Goal: Transaction & Acquisition: Purchase product/service

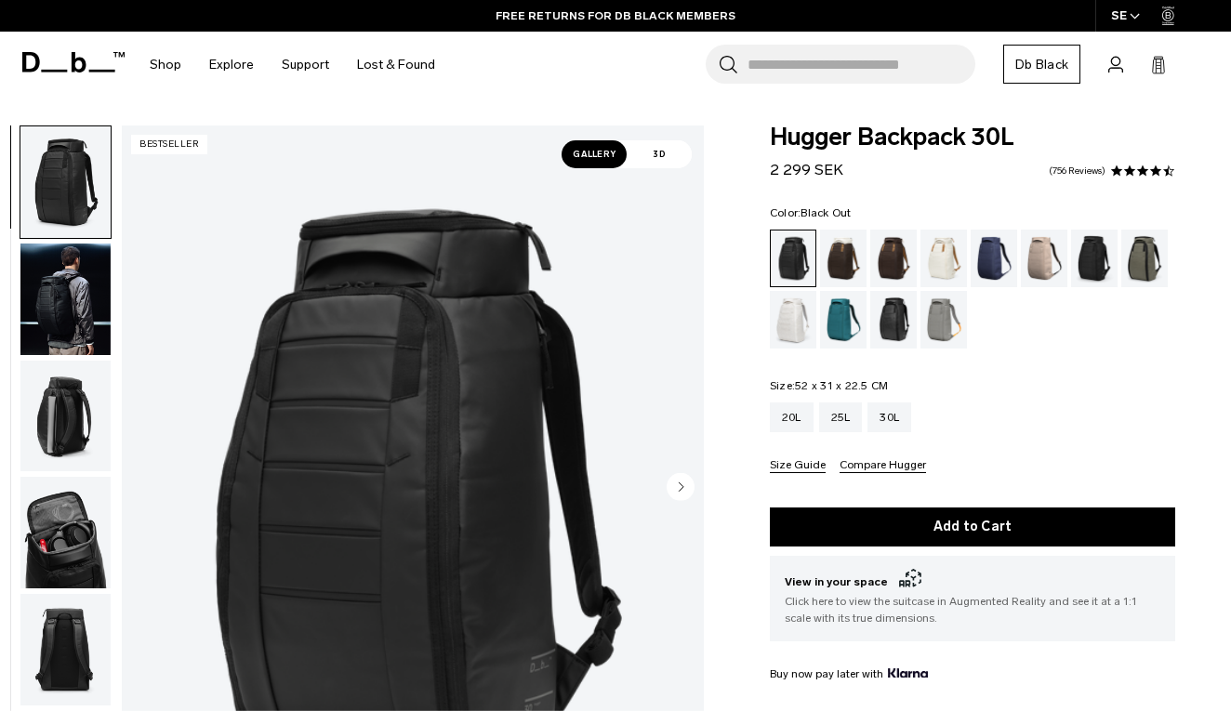
click at [867, 183] on form "Hugger Backpack 30L 2 299 SEK 4.5 star rating 756 Reviews Color: Black Out Out …" at bounding box center [972, 545] width 405 height 839
drag, startPoint x: 859, startPoint y: 168, endPoint x: 898, endPoint y: 154, distance: 41.5
click at [898, 154] on div "Hugger Backpack 30L 2 299 SEK 4.5 star rating 756 Reviews" at bounding box center [972, 154] width 405 height 56
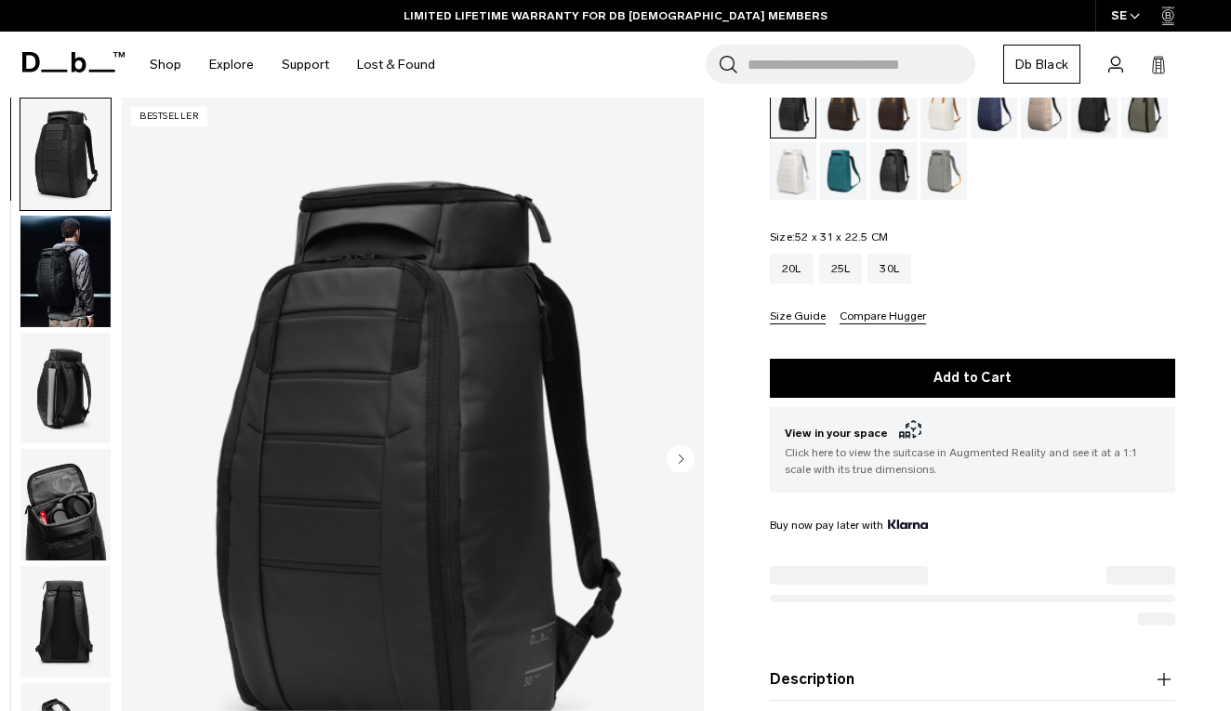
scroll to position [205, 0]
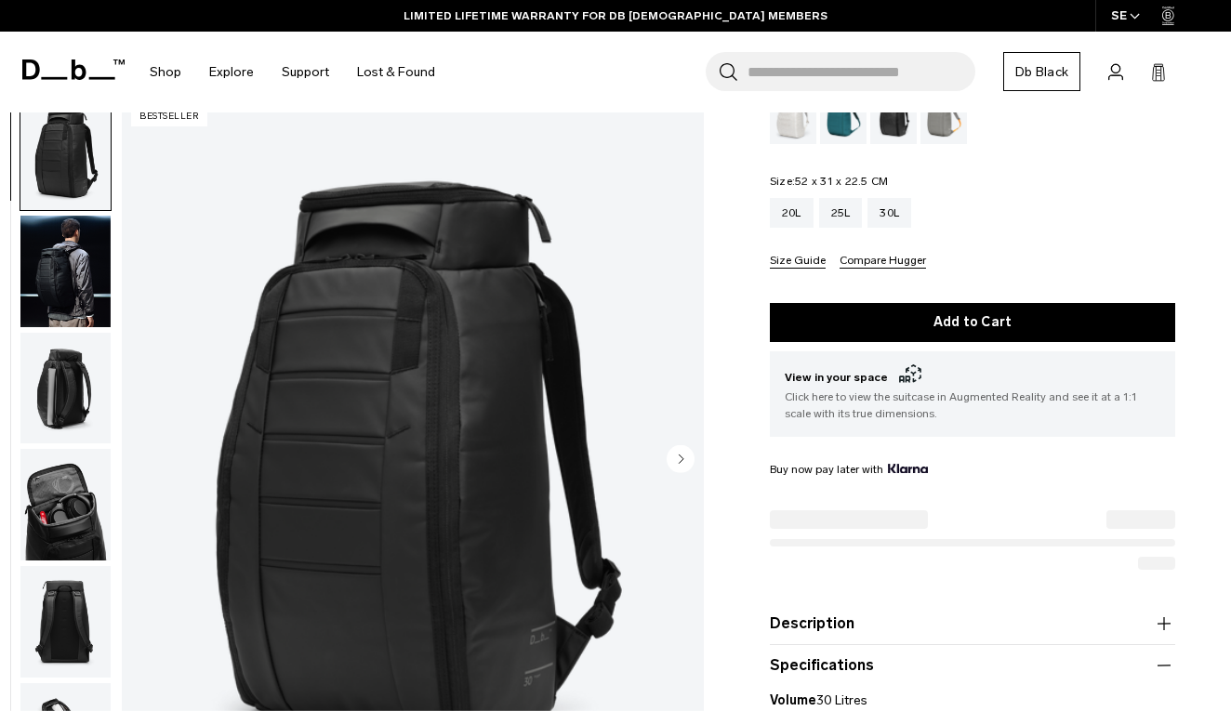
click at [680, 464] on circle "Next slide" at bounding box center [681, 459] width 28 height 28
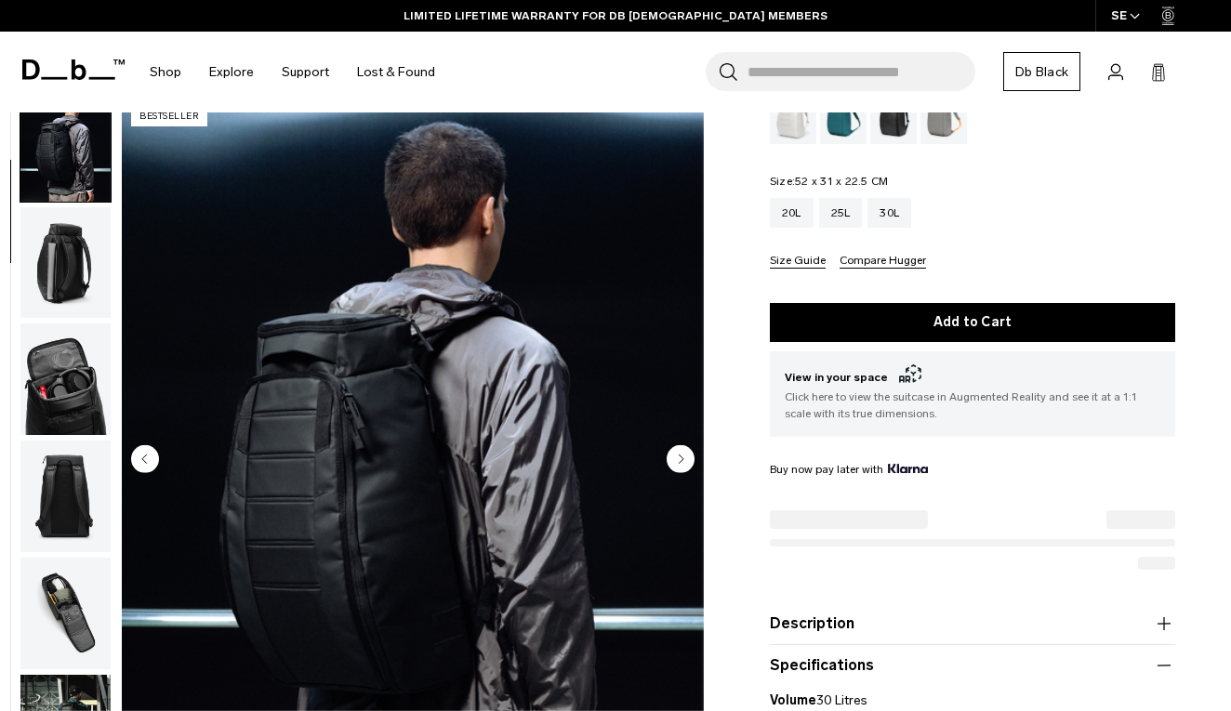
click at [680, 464] on circle "Next slide" at bounding box center [681, 459] width 28 height 28
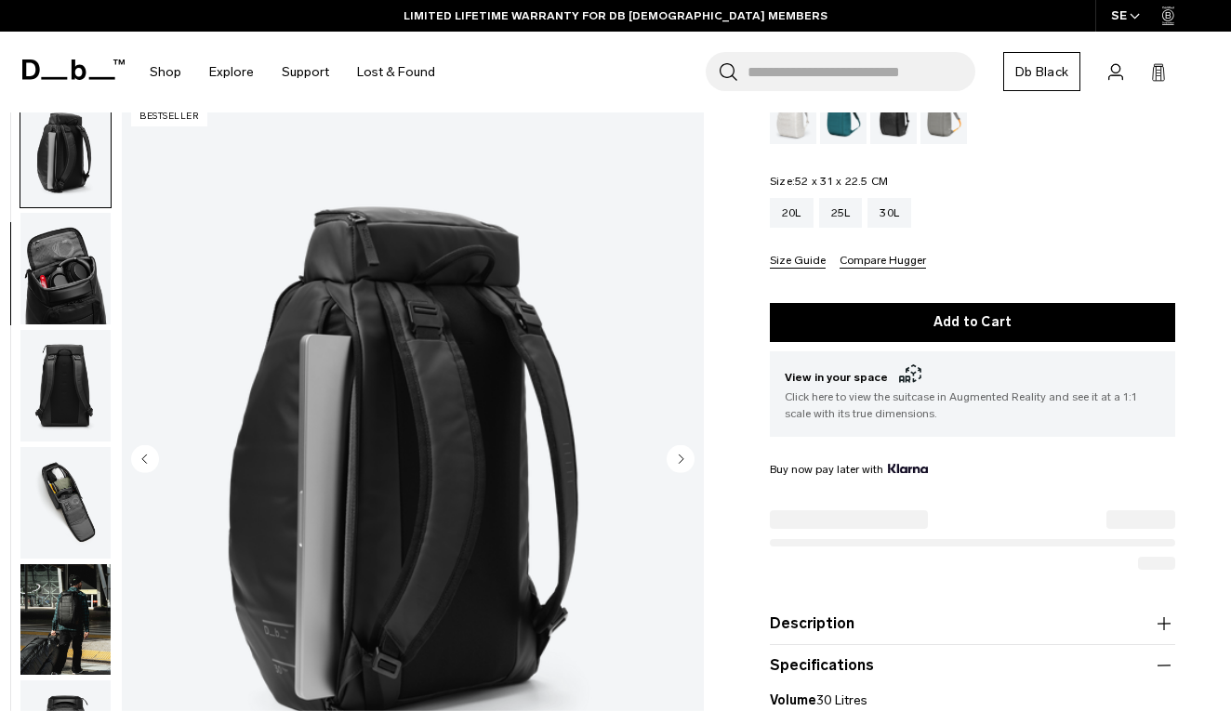
click at [680, 464] on circle "Next slide" at bounding box center [681, 459] width 28 height 28
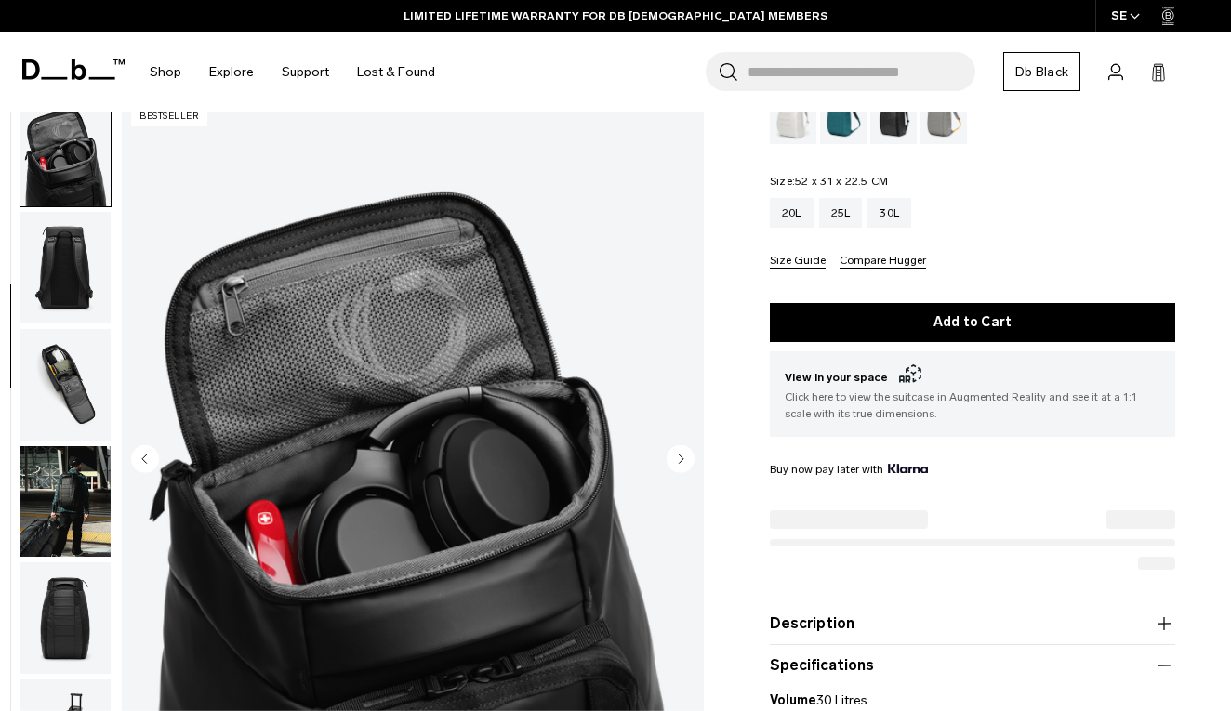
click at [680, 464] on circle "Next slide" at bounding box center [681, 459] width 28 height 28
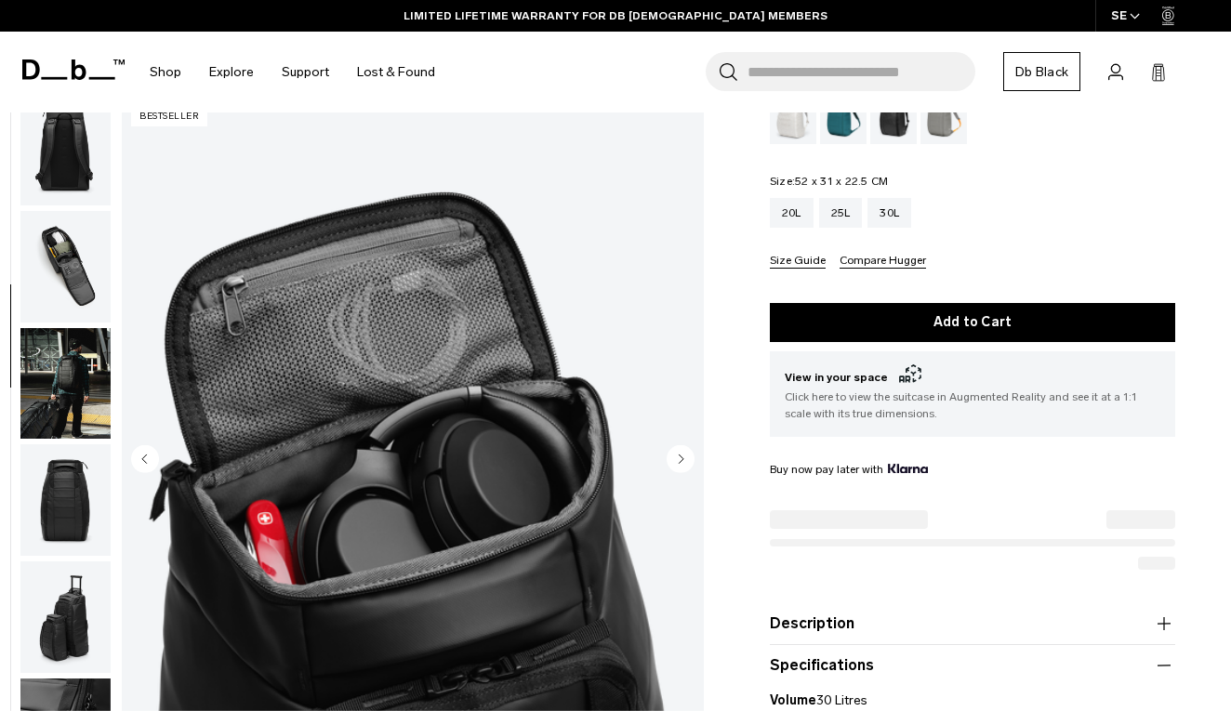
click at [680, 464] on circle "Next slide" at bounding box center [681, 459] width 28 height 28
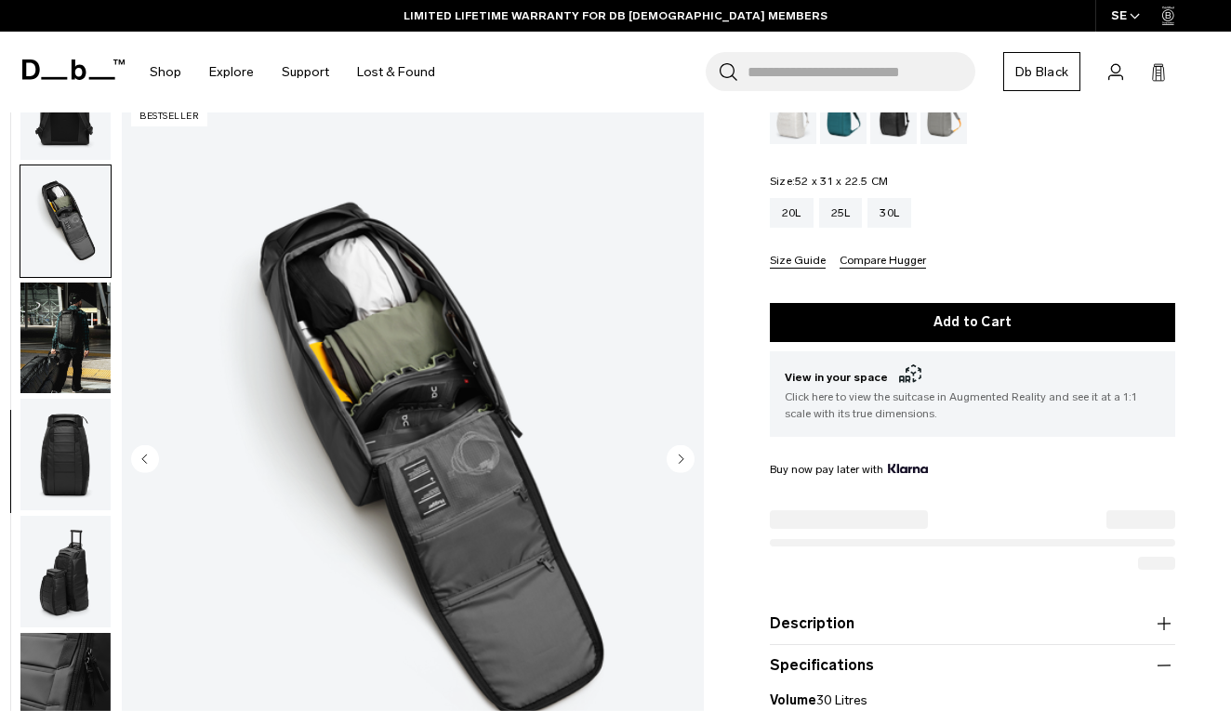
scroll to position [571, 0]
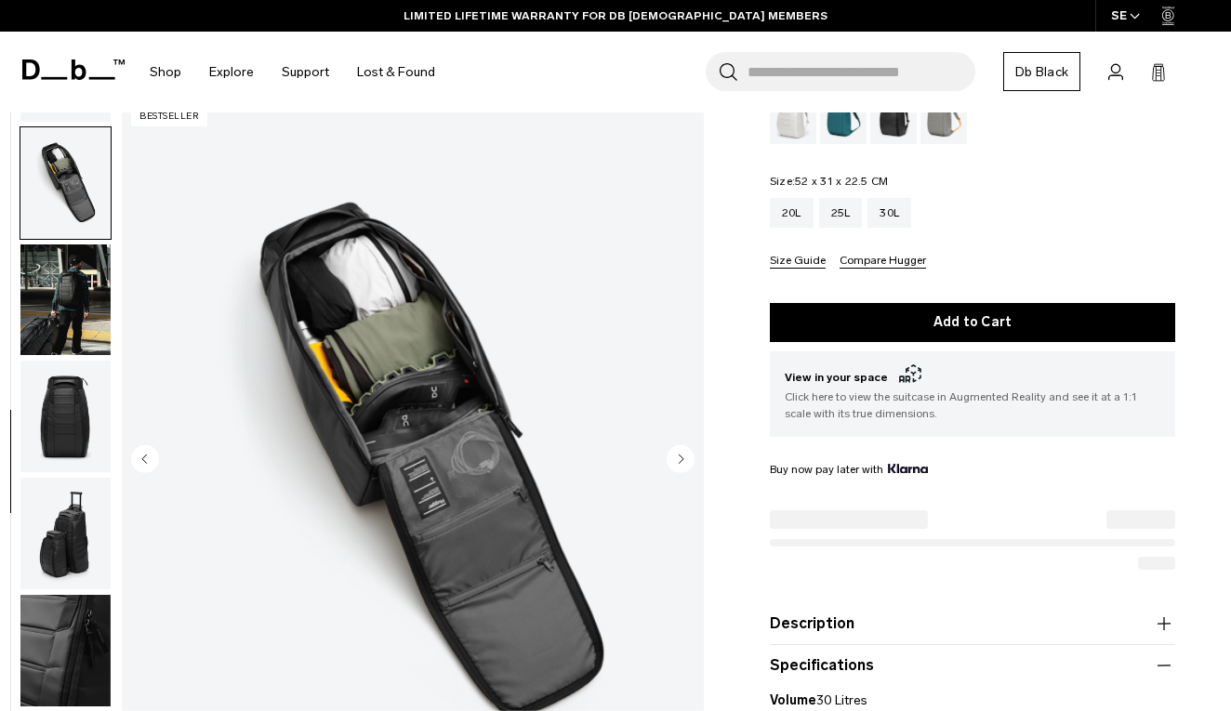
click at [680, 464] on circle "Next slide" at bounding box center [681, 459] width 28 height 28
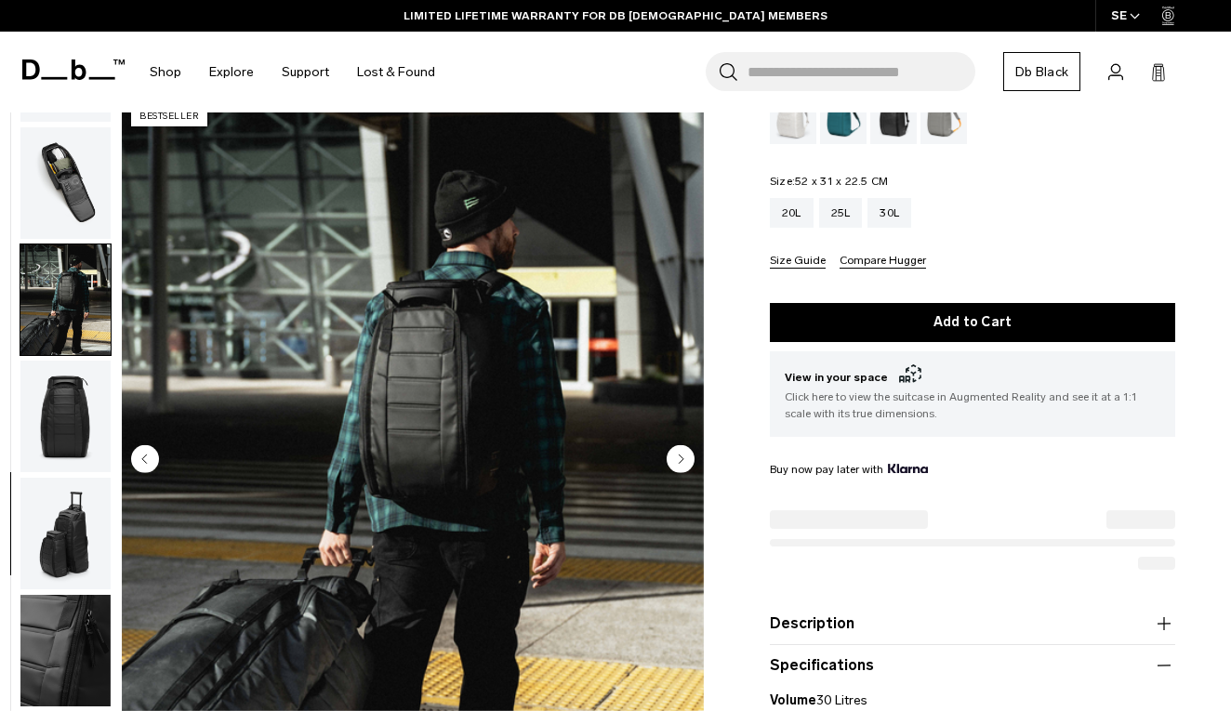
click at [680, 464] on circle "Next slide" at bounding box center [681, 459] width 28 height 28
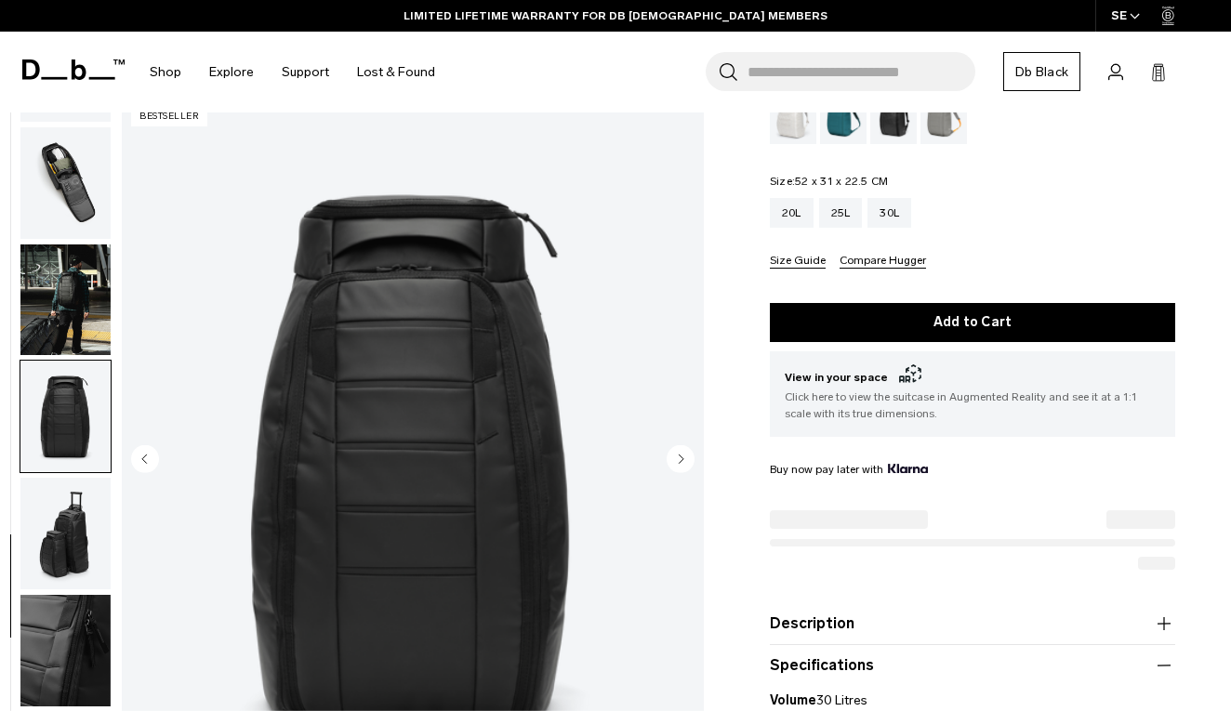
click at [680, 464] on circle "Next slide" at bounding box center [681, 459] width 28 height 28
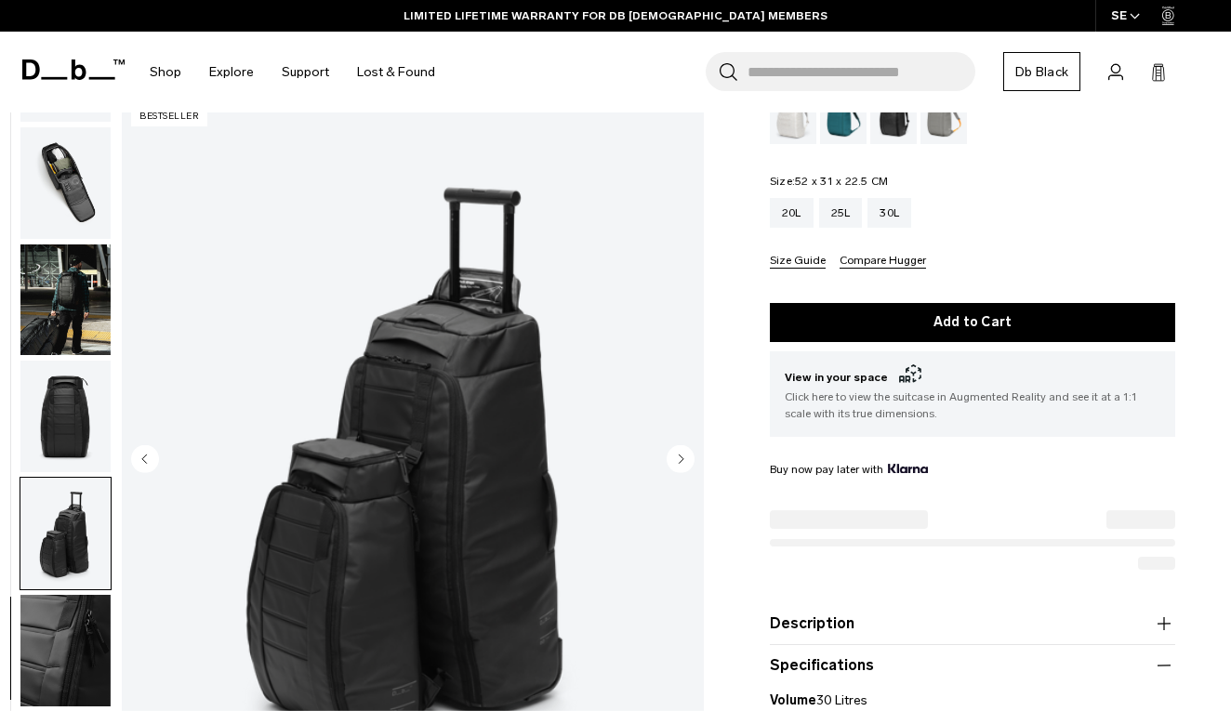
click at [680, 464] on circle "Next slide" at bounding box center [681, 459] width 28 height 28
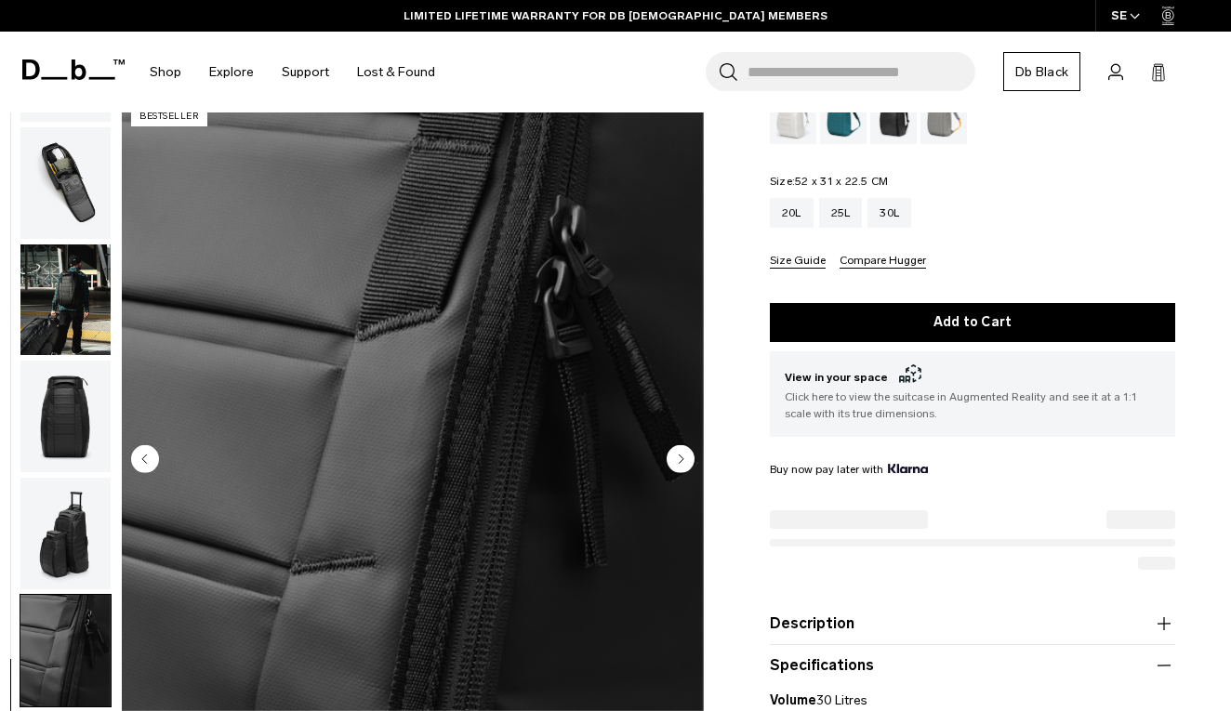
click at [680, 464] on circle "Next slide" at bounding box center [681, 459] width 28 height 28
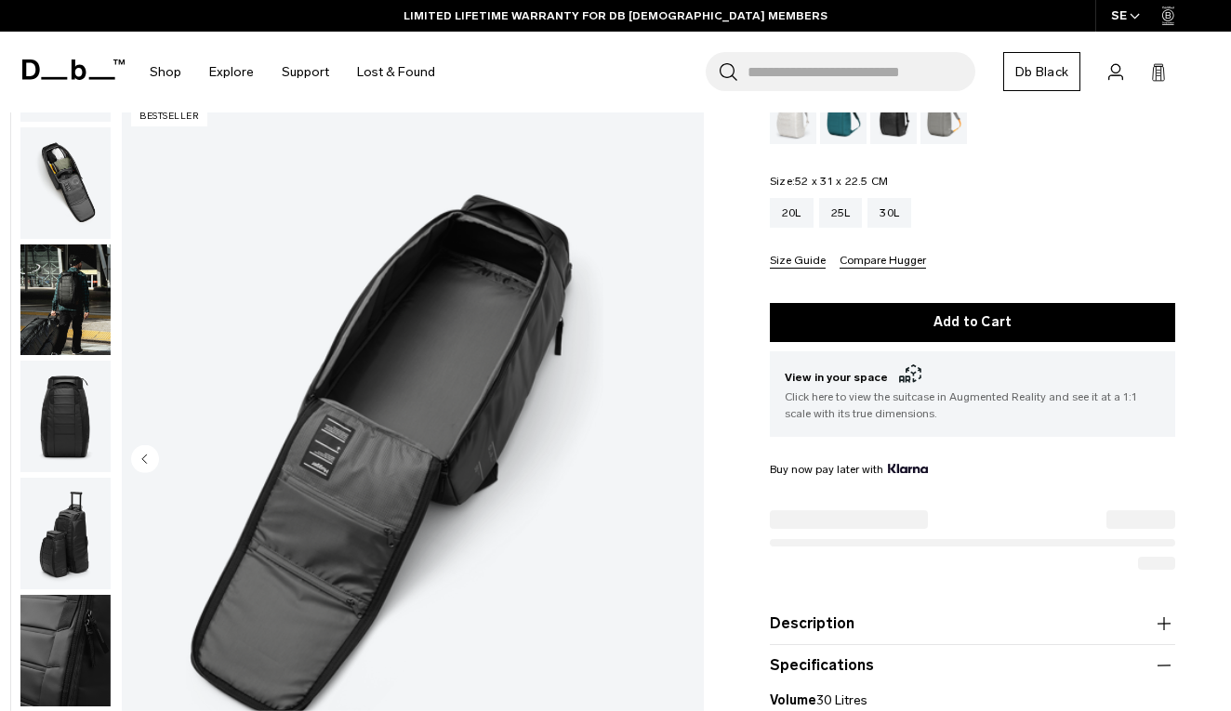
click at [680, 464] on div "11 / 11 Bestseller" at bounding box center [413, 461] width 582 height 727
click at [680, 464] on img "11 / 11" at bounding box center [413, 461] width 582 height 727
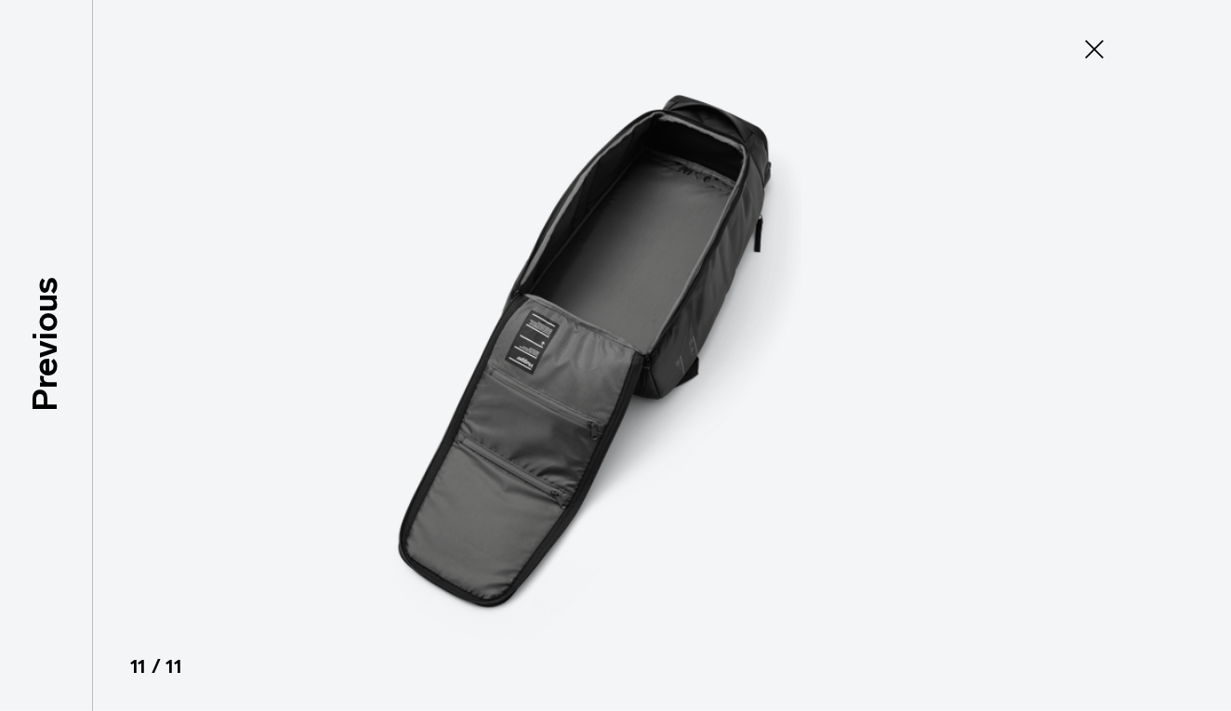
click at [149, 365] on div at bounding box center [615, 355] width 1231 height 711
click at [1097, 45] on icon at bounding box center [1094, 49] width 30 height 30
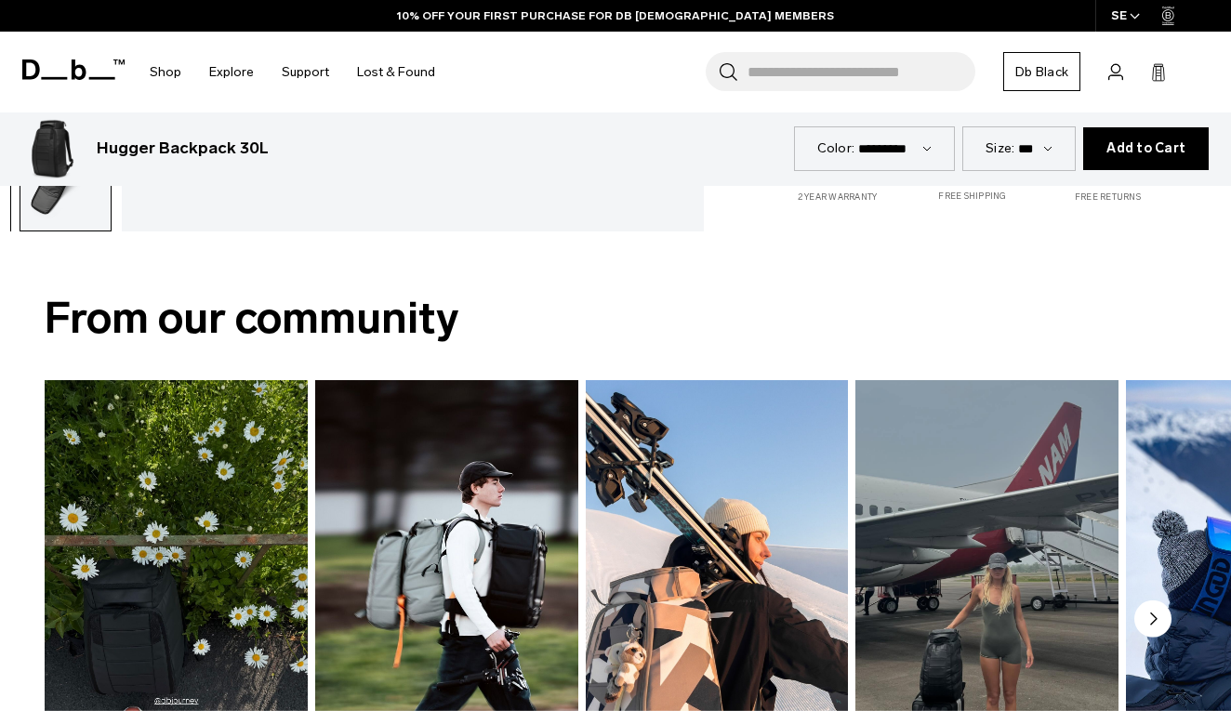
scroll to position [824, 0]
